Goal: Task Accomplishment & Management: Manage account settings

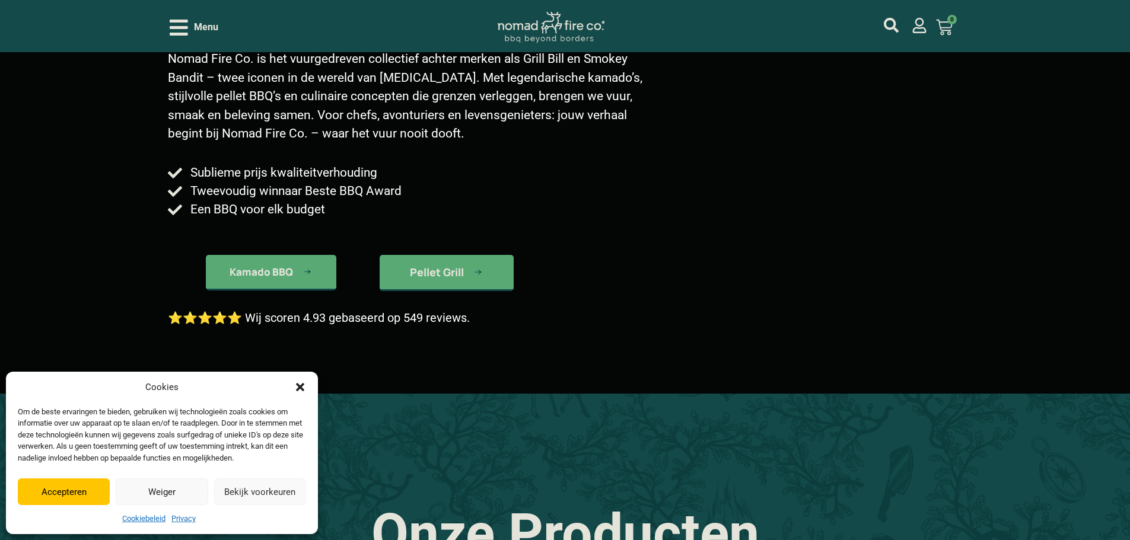
scroll to position [237, 0]
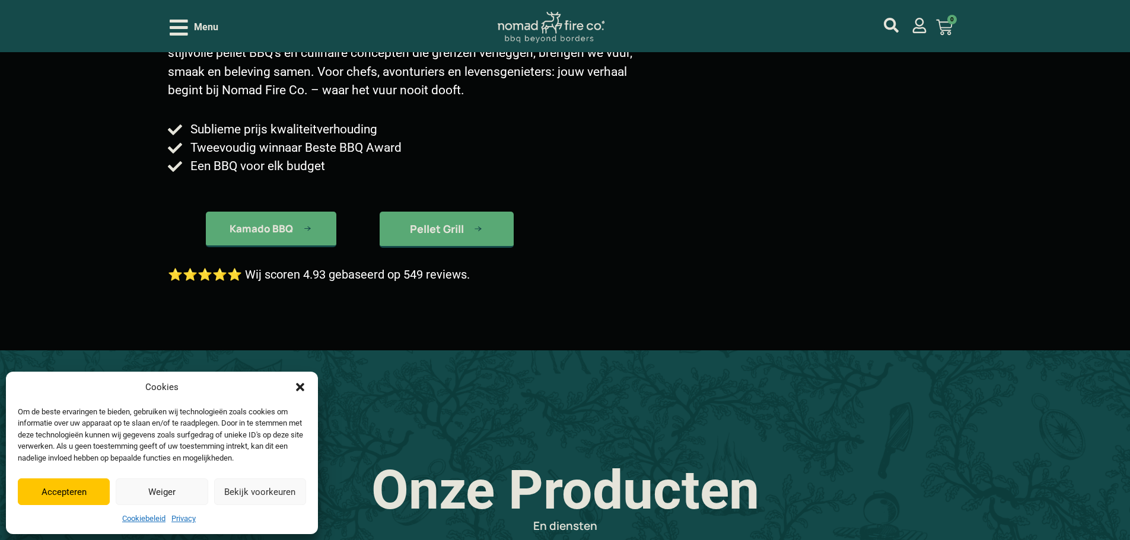
click at [259, 491] on button "Bekijk voorkeuren" at bounding box center [260, 492] width 92 height 27
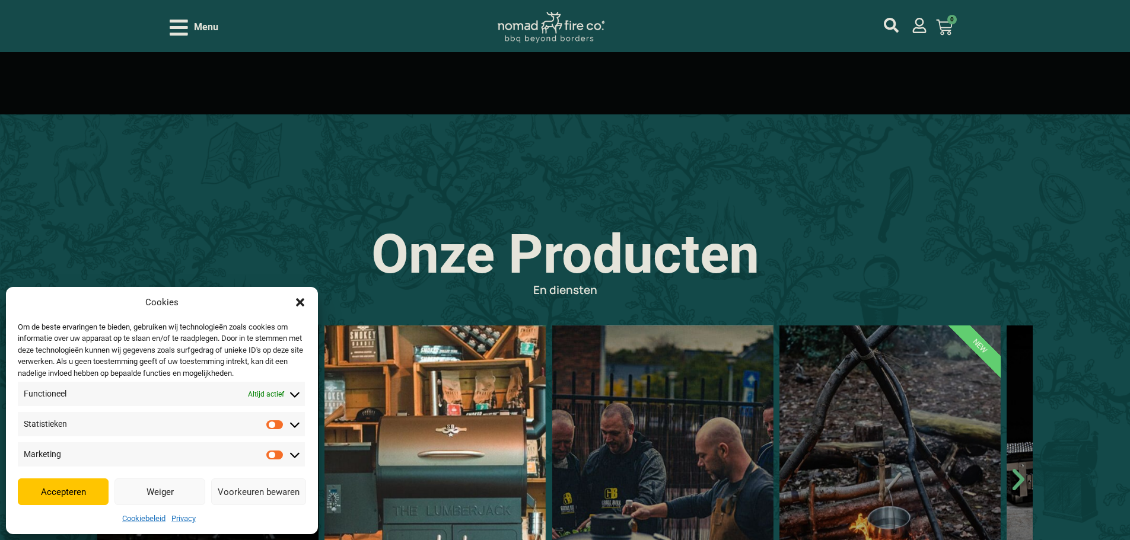
scroll to position [475, 0]
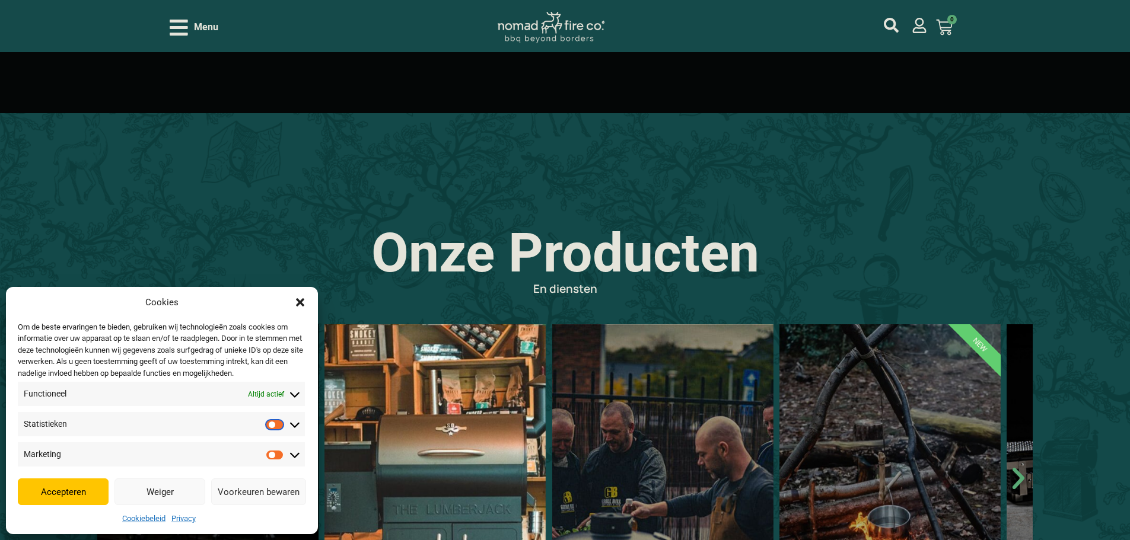
click at [277, 423] on input "Statistieken" at bounding box center [278, 425] width 24 height 12
checkbox input "true"
click at [273, 457] on input "Marketing" at bounding box center [278, 455] width 24 height 12
checkbox input "true"
click at [274, 428] on input "Statistieken" at bounding box center [278, 425] width 24 height 12
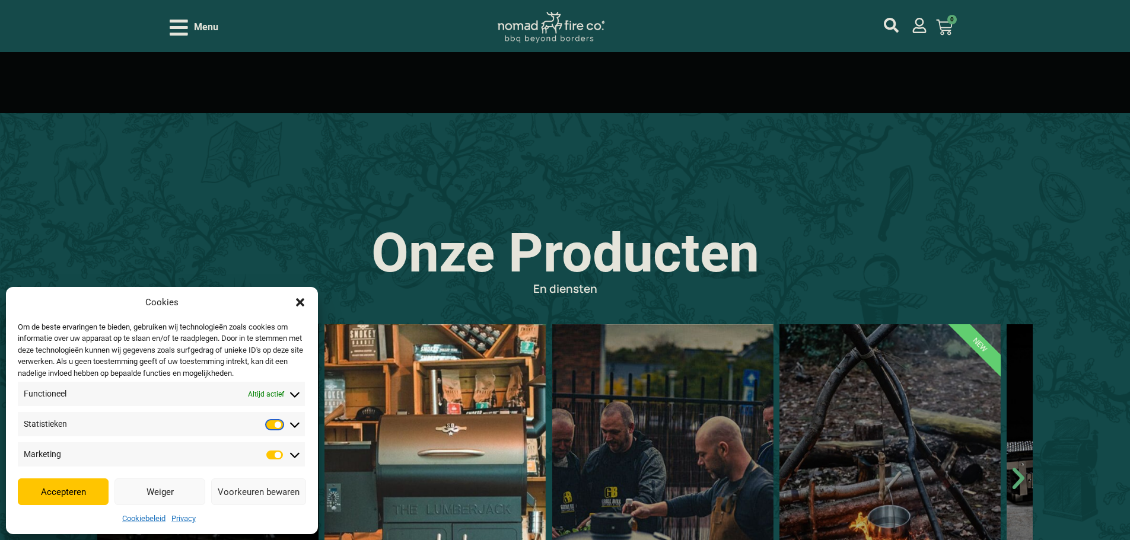
checkbox input "false"
click at [272, 453] on input "Marketing" at bounding box center [278, 455] width 24 height 12
checkbox input "false"
click at [288, 427] on input "Statistieken" at bounding box center [278, 425] width 24 height 12
checkbox input "true"
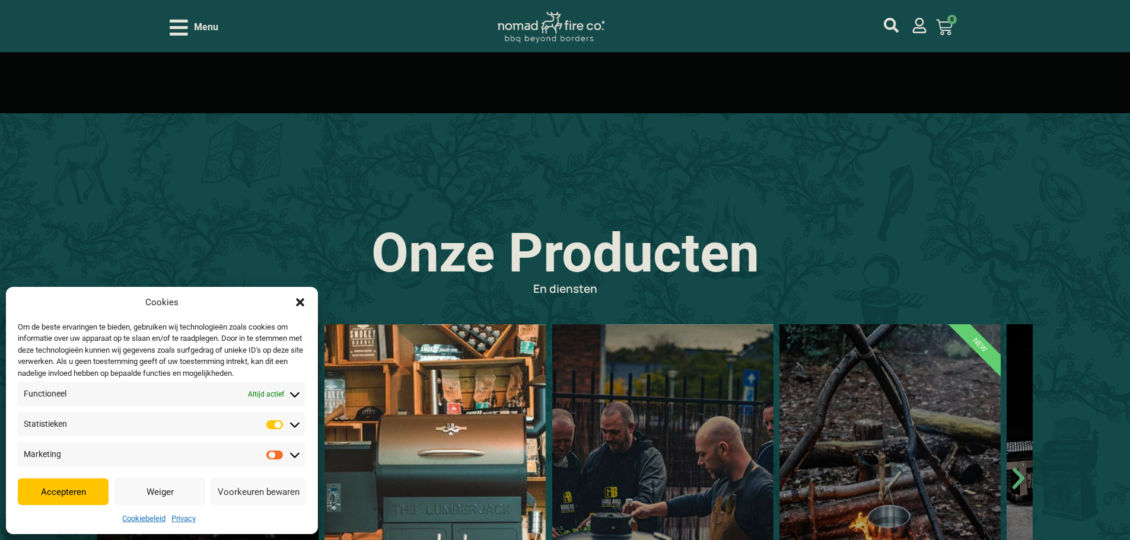
click at [293, 462] on span "Marketing Marketing" at bounding box center [161, 455] width 287 height 24
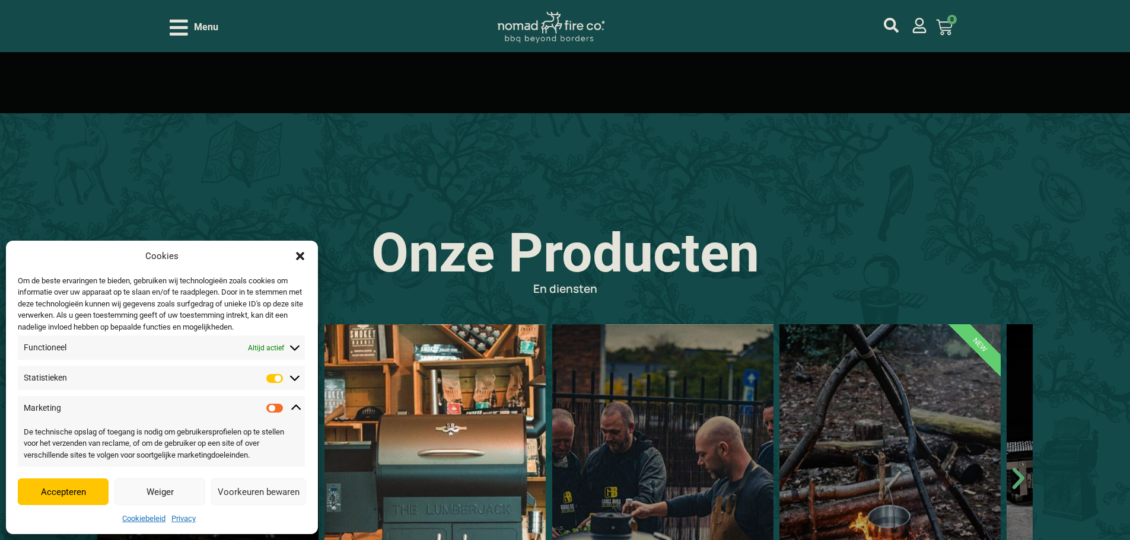
click at [297, 419] on span "Marketing Marketing" at bounding box center [161, 408] width 287 height 24
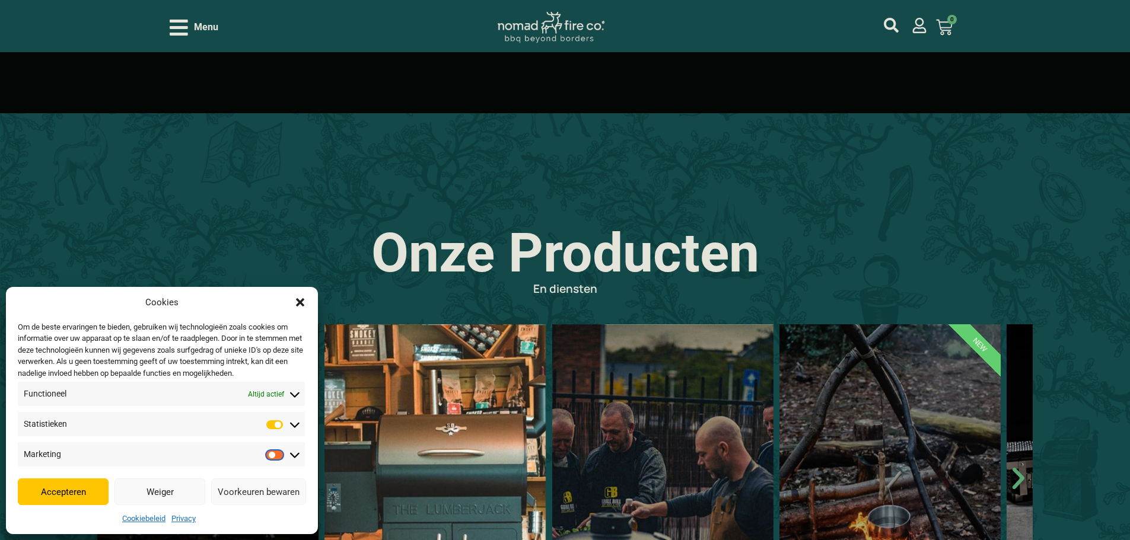
click at [288, 452] on input "Marketing" at bounding box center [278, 455] width 24 height 12
checkbox input "true"
click at [85, 491] on button "Accepteren" at bounding box center [63, 492] width 91 height 27
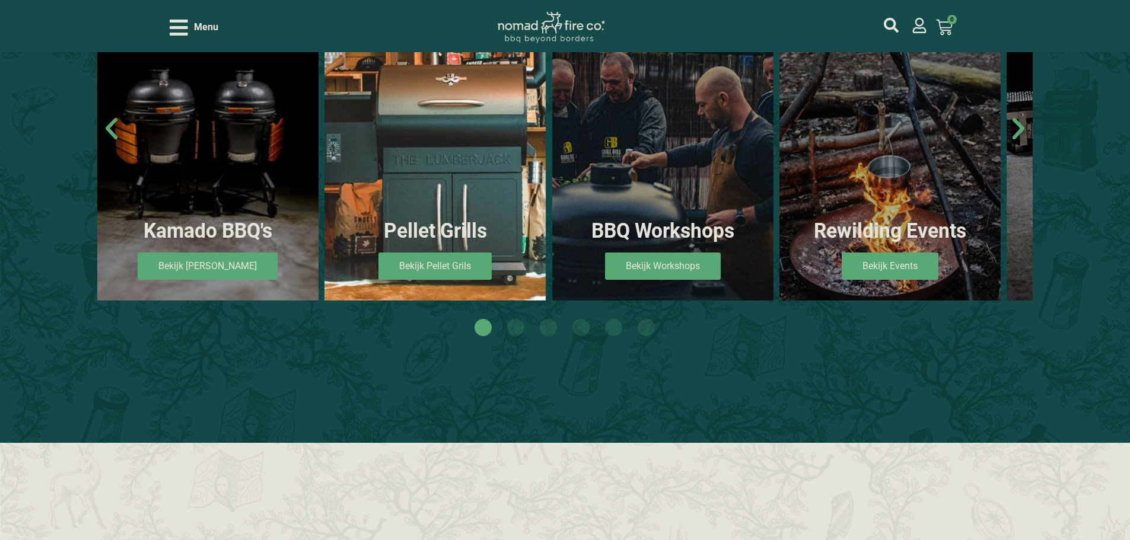
scroll to position [831, 0]
